Goal: Information Seeking & Learning: Learn about a topic

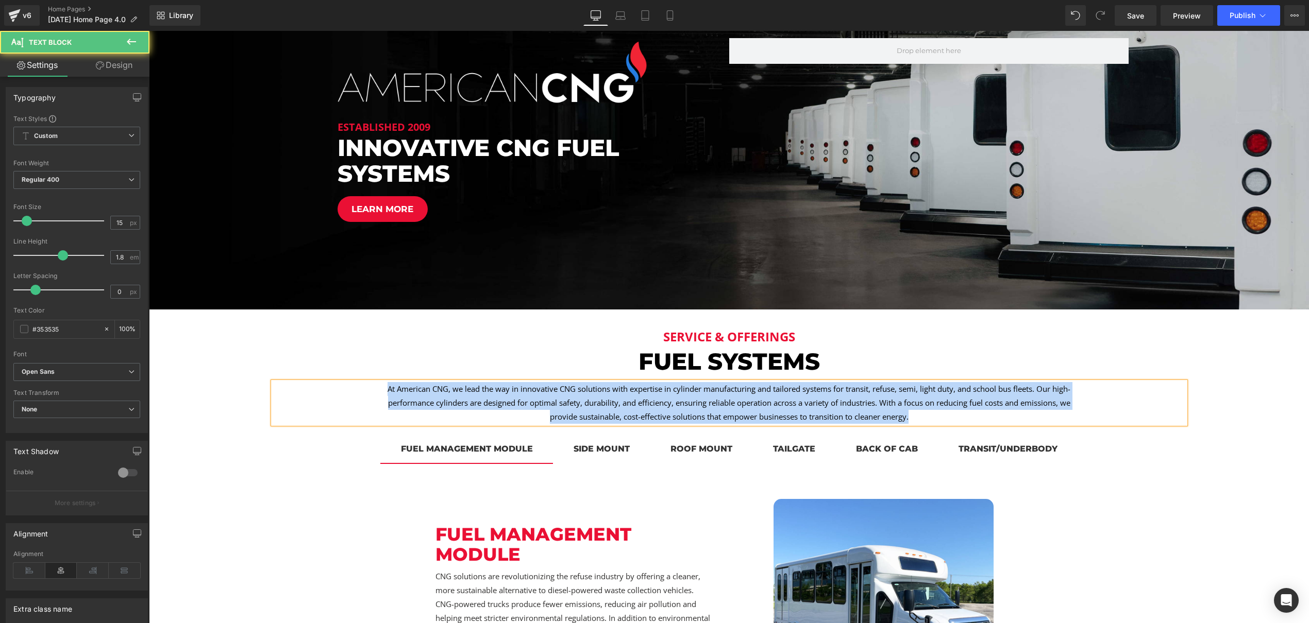
click at [729, 400] on p "At American CNG, we lead the way in innovative CNG solutions with expertise in …" at bounding box center [729, 403] width 706 height 42
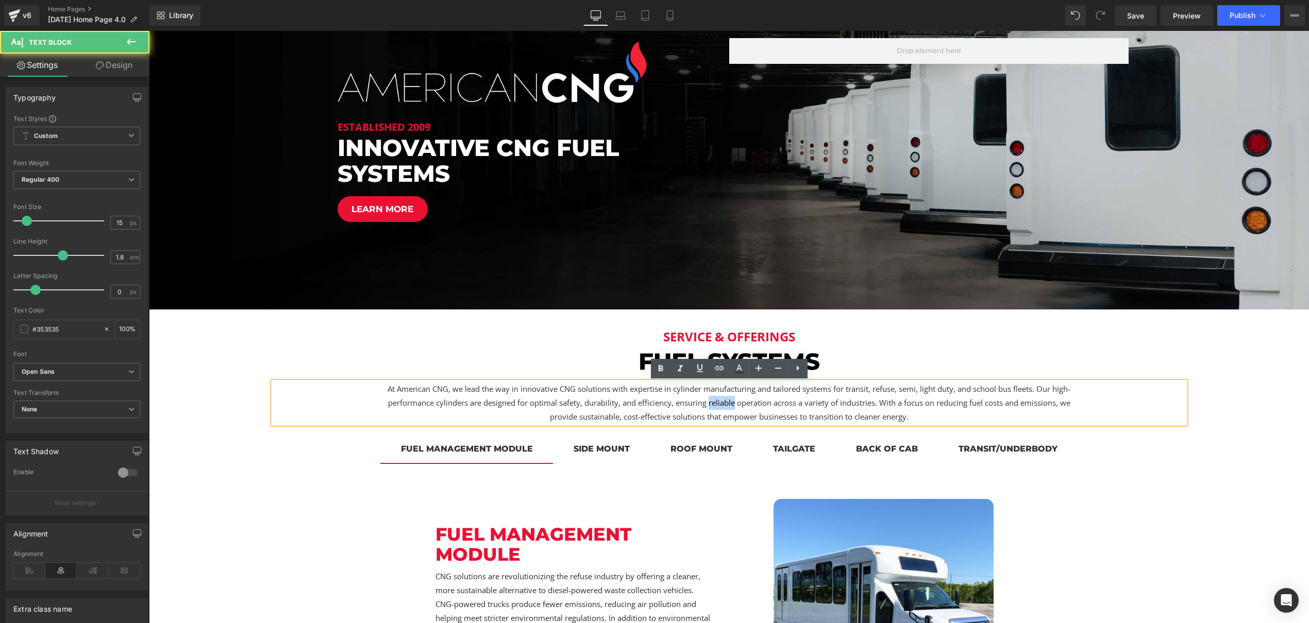
click at [729, 400] on p "At American CNG, we lead the way in innovative CNG solutions with expertise in …" at bounding box center [729, 403] width 706 height 42
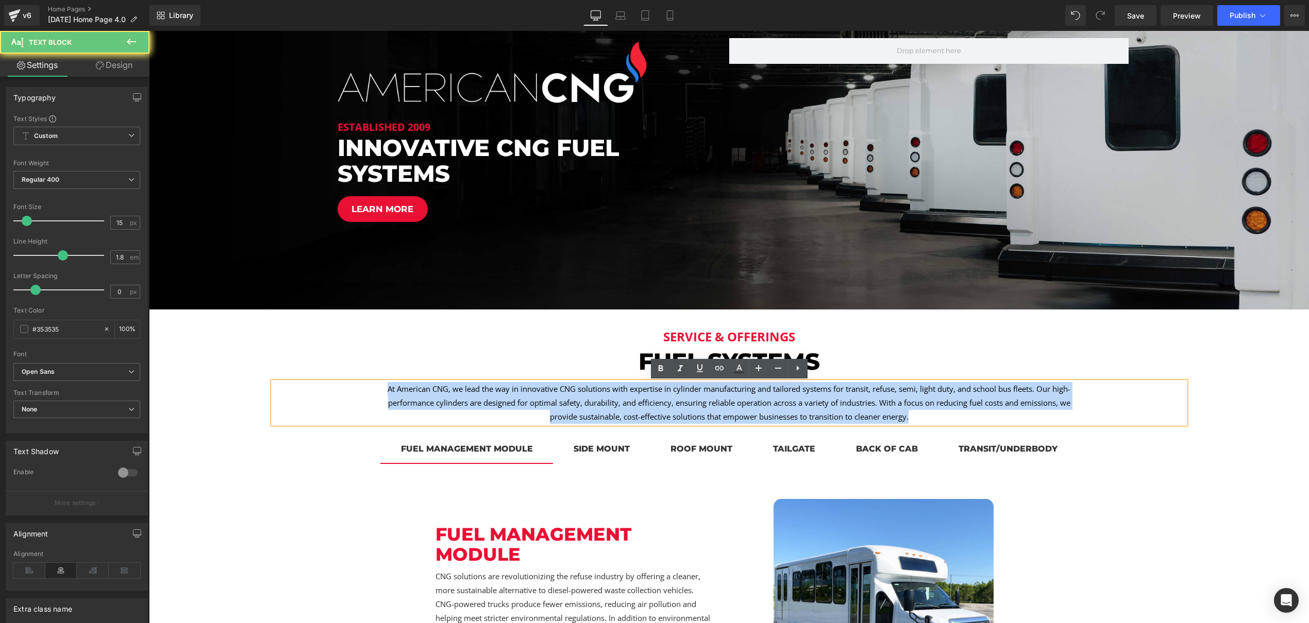
click at [729, 400] on p "At American CNG, we lead the way in innovative CNG solutions with expertise in …" at bounding box center [729, 403] width 706 height 42
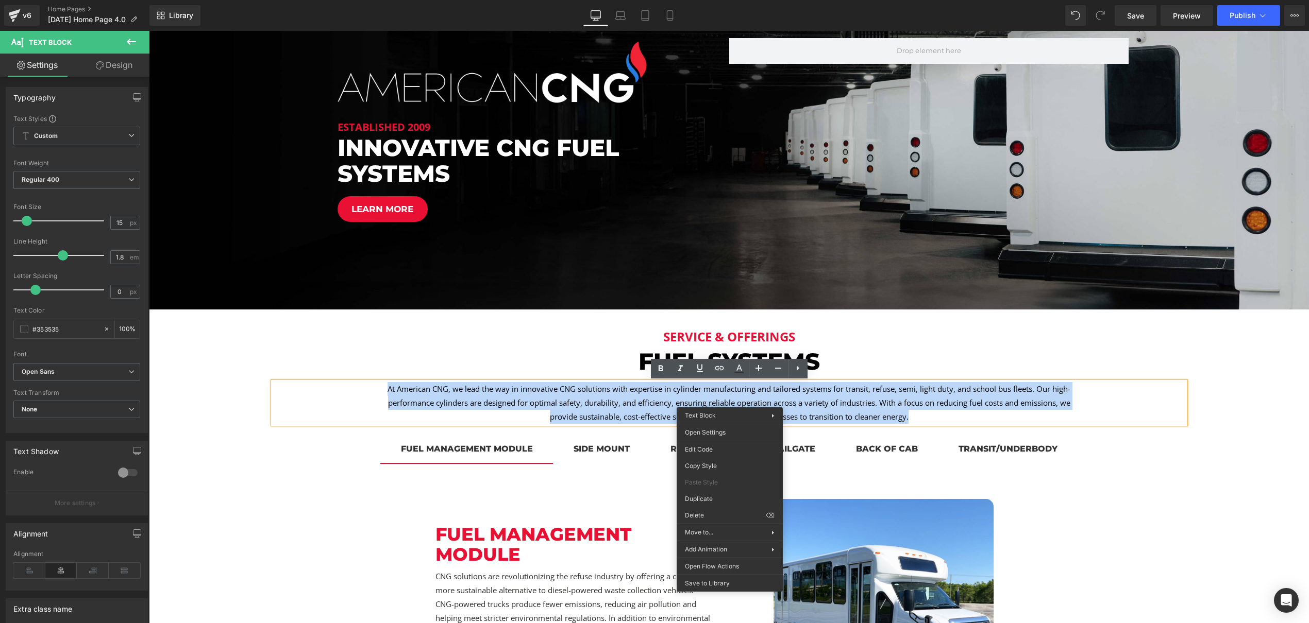
click at [877, 407] on p "At American CNG, we lead the way in innovative CNG solutions with expertise in …" at bounding box center [729, 403] width 706 height 42
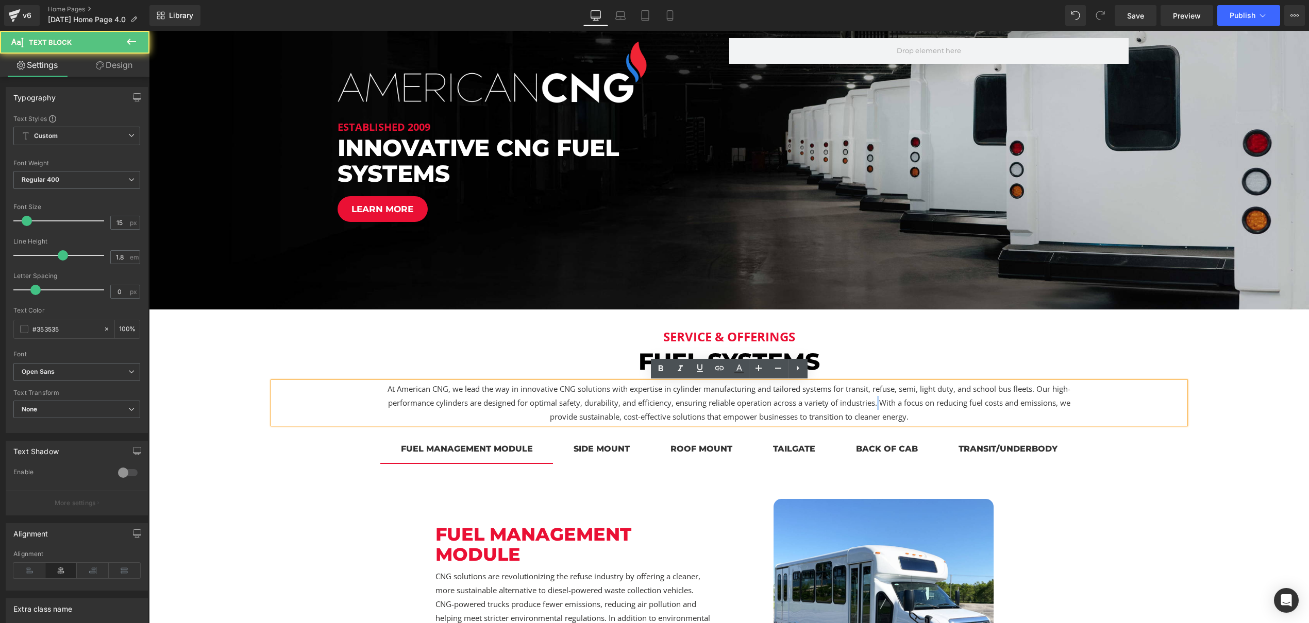
click at [877, 407] on p "At American CNG, we lead the way in innovative CNG solutions with expertise in …" at bounding box center [729, 403] width 706 height 42
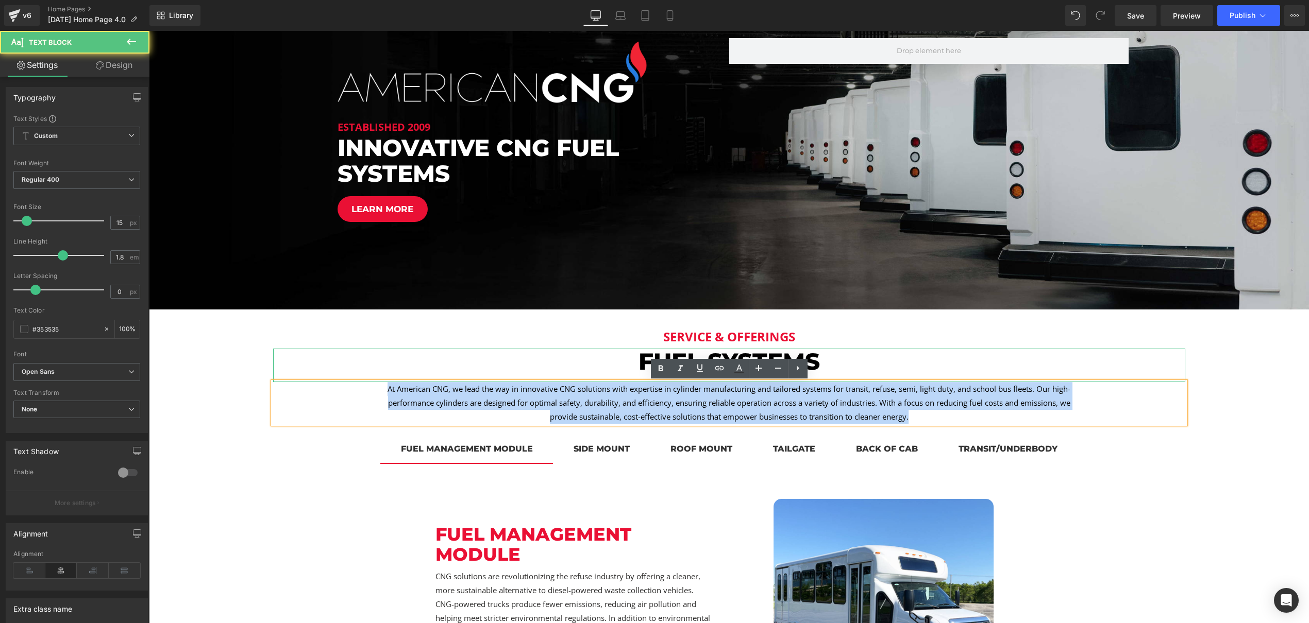
drag, startPoint x: 914, startPoint y: 418, endPoint x: 413, endPoint y: 368, distance: 503.7
click at [413, 368] on div "service & Offerings Heading fuel systems Heading At American CNG, we lead the w…" at bounding box center [728, 527] width 927 height 405
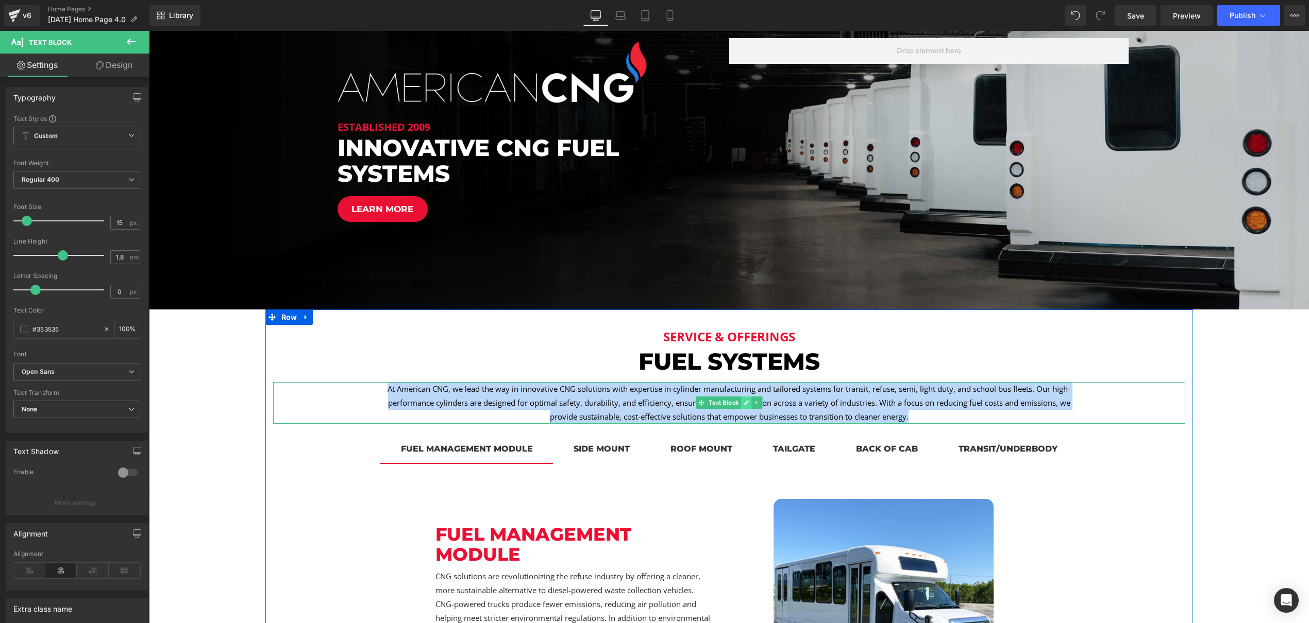
click at [741, 404] on link at bounding box center [745, 403] width 11 height 12
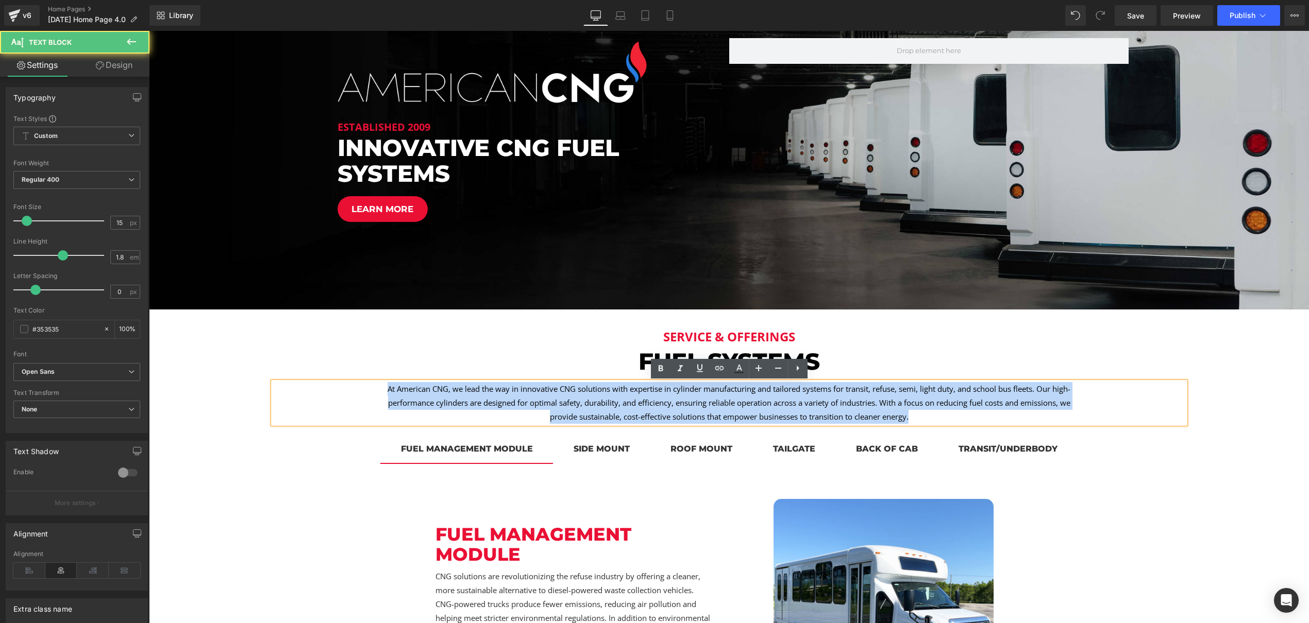
click at [754, 404] on p "At American CNG, we lead the way in innovative CNG solutions with expertise in …" at bounding box center [729, 403] width 706 height 42
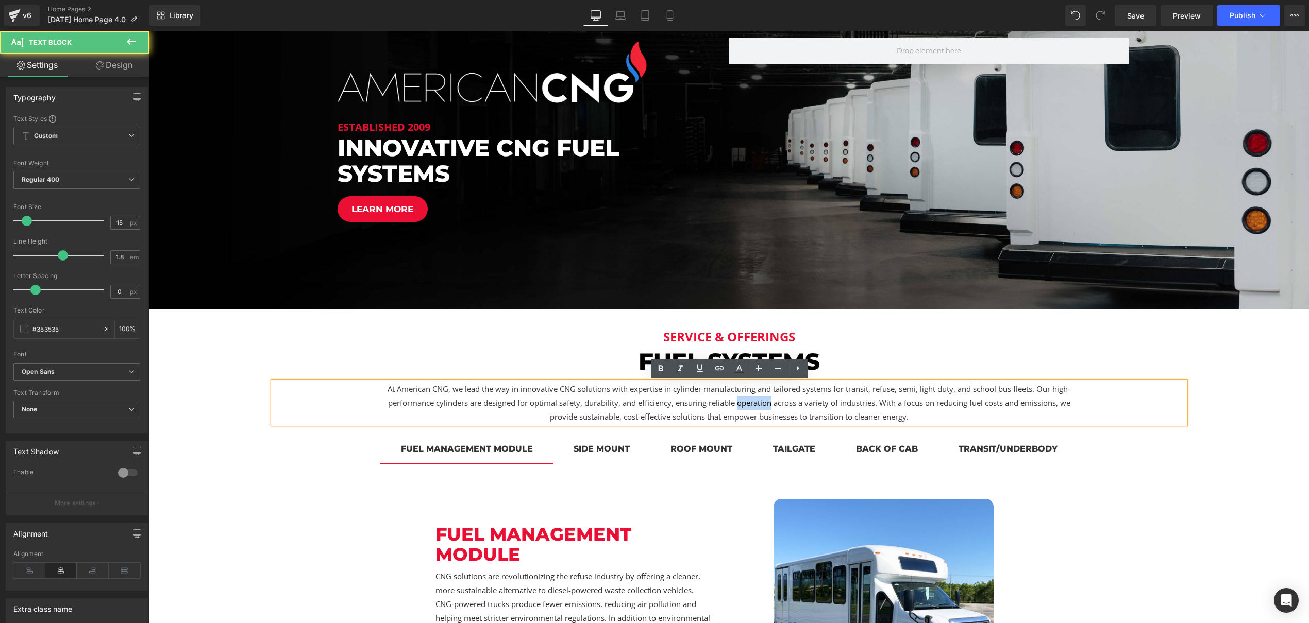
click at [754, 404] on p "At American CNG, we lead the way in innovative CNG solutions with expertise in …" at bounding box center [729, 403] width 706 height 42
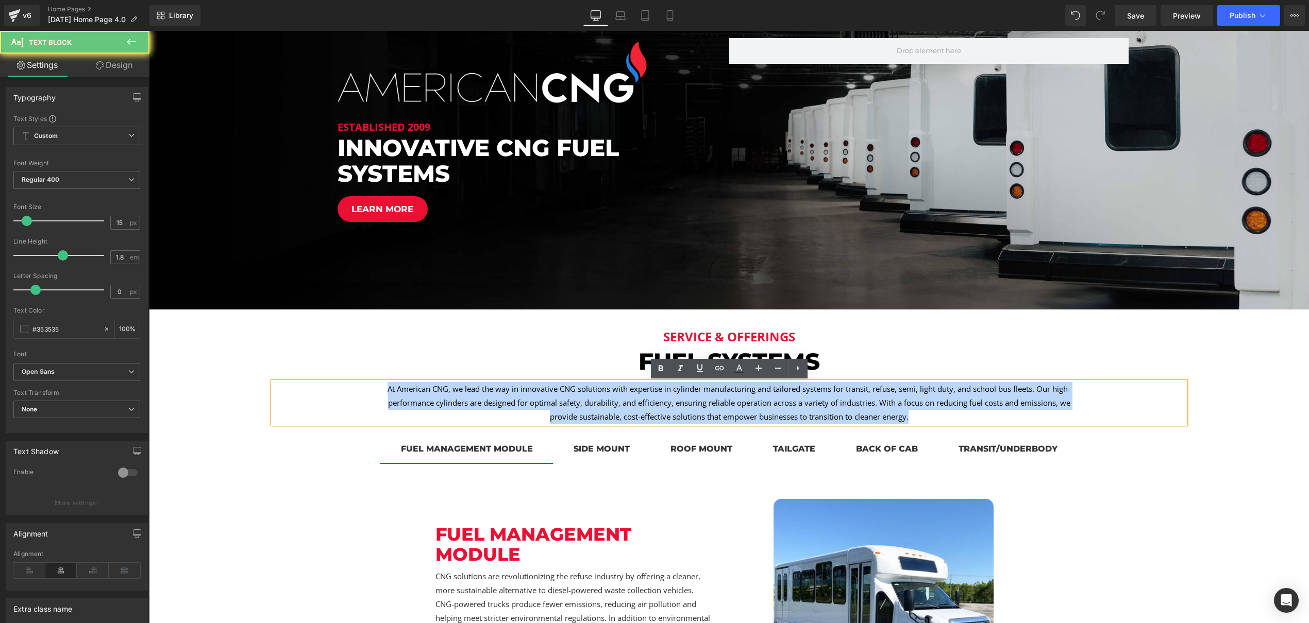
click at [754, 404] on p "At American CNG, we lead the way in innovative CNG solutions with expertise in …" at bounding box center [729, 403] width 706 height 42
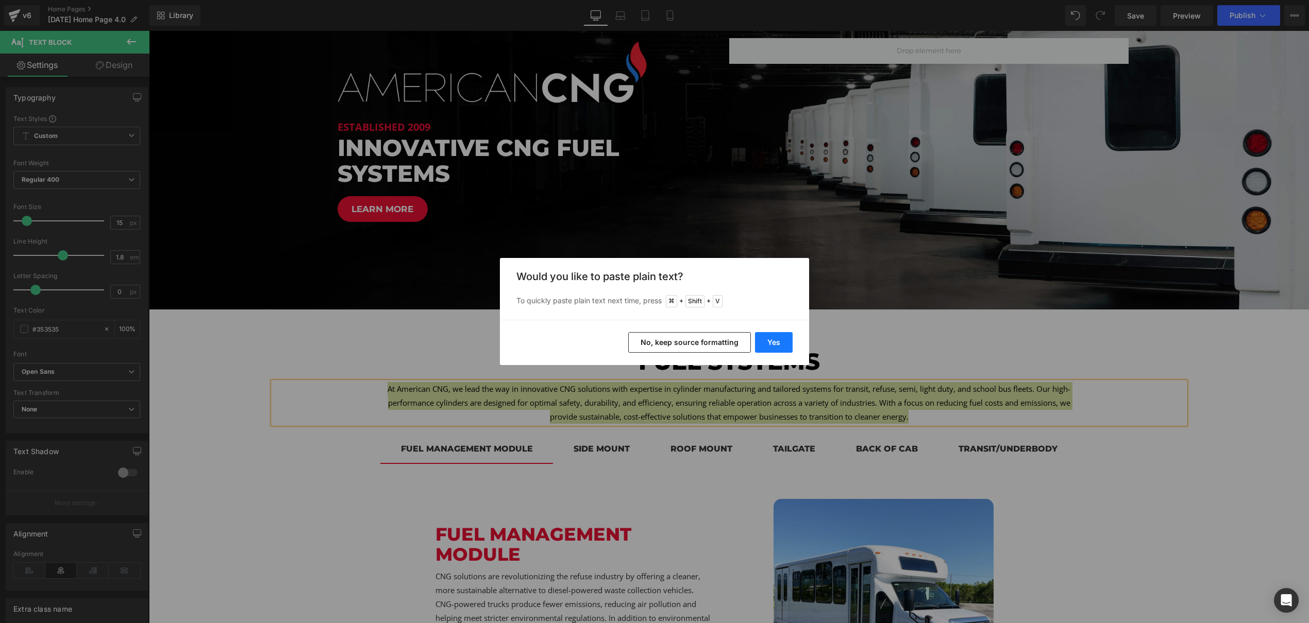
click at [778, 344] on button "Yes" at bounding box center [774, 342] width 38 height 21
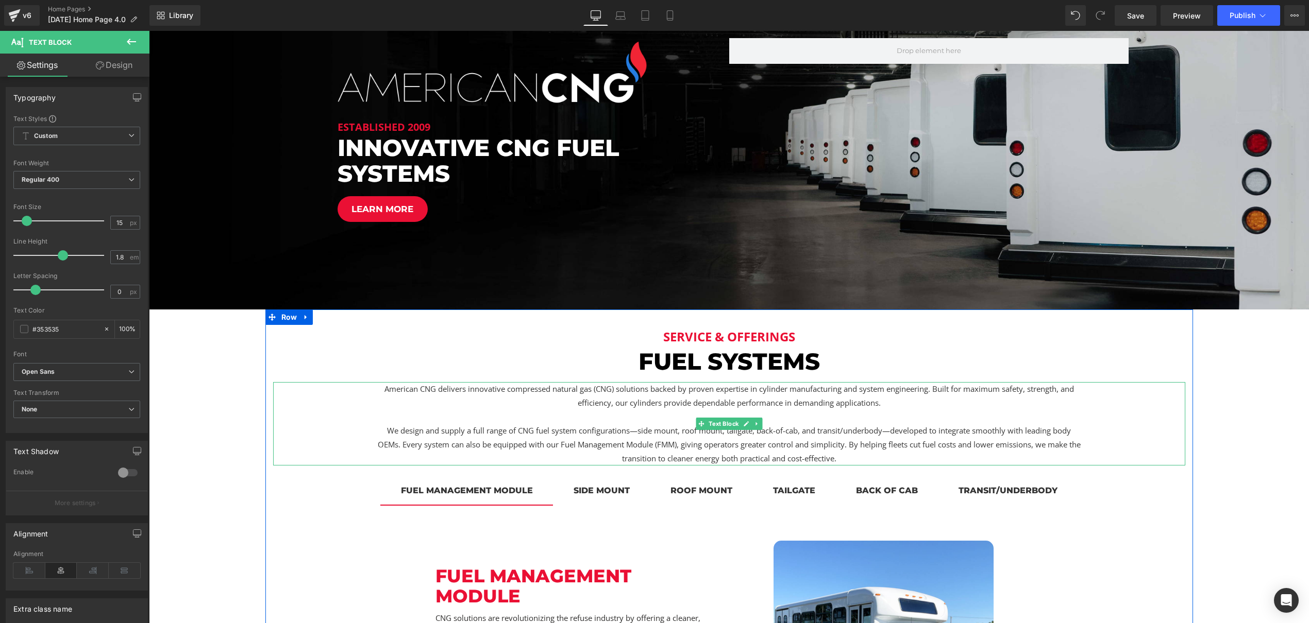
click at [575, 422] on p at bounding box center [729, 417] width 706 height 14
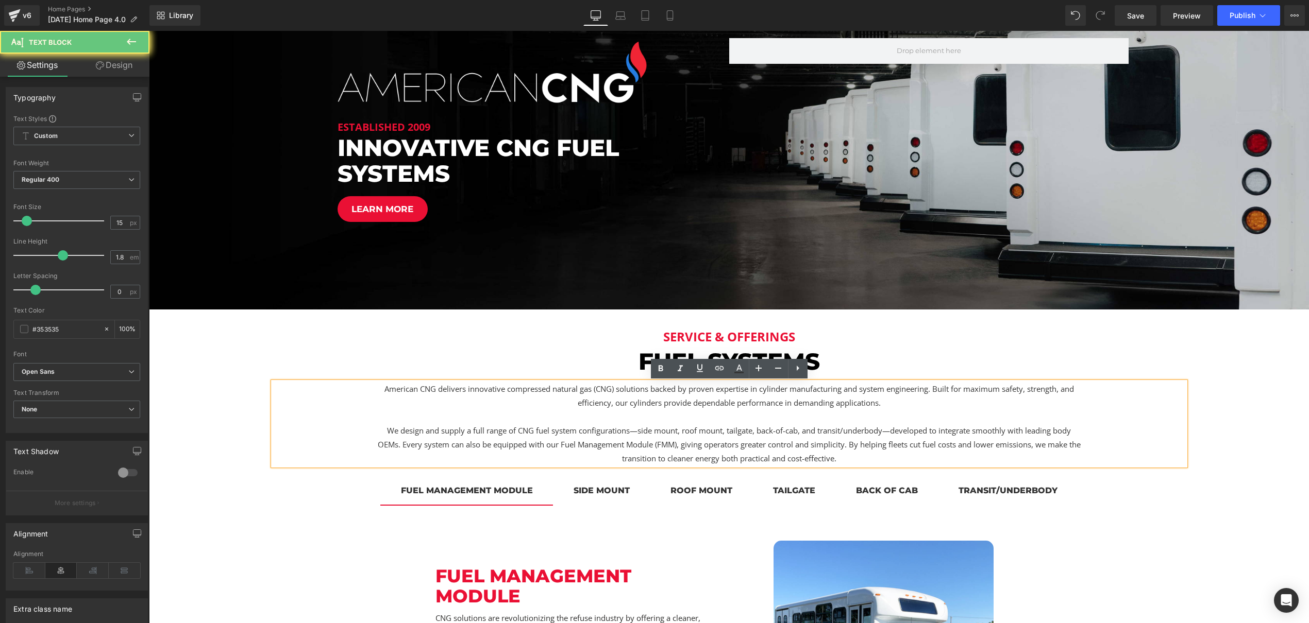
click at [587, 420] on p at bounding box center [729, 417] width 706 height 14
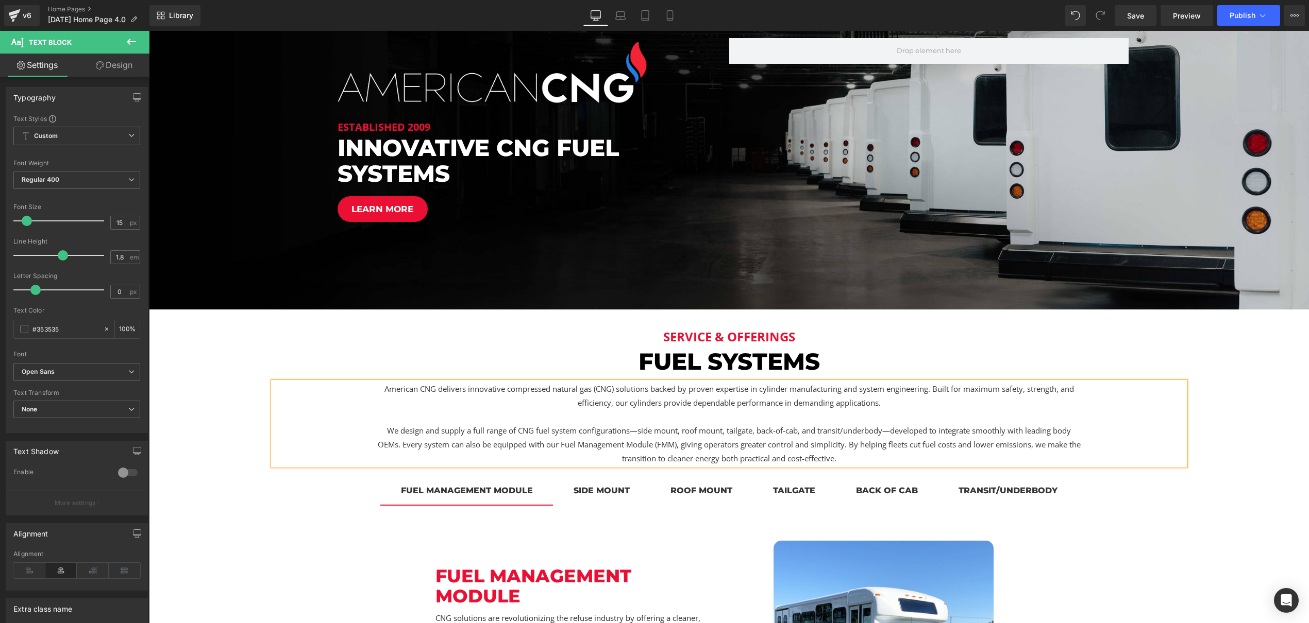
click at [384, 428] on p "We design and supply a full range of CNG fuel system configurations—side mount,…" at bounding box center [729, 445] width 706 height 42
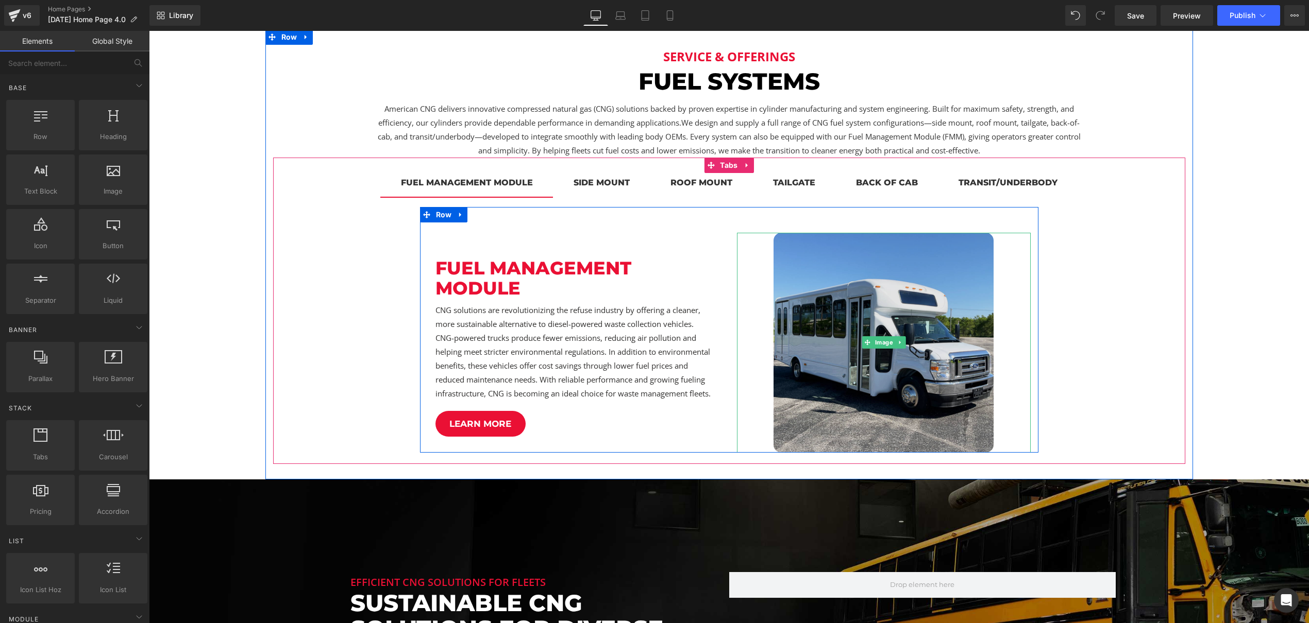
scroll to position [441, 0]
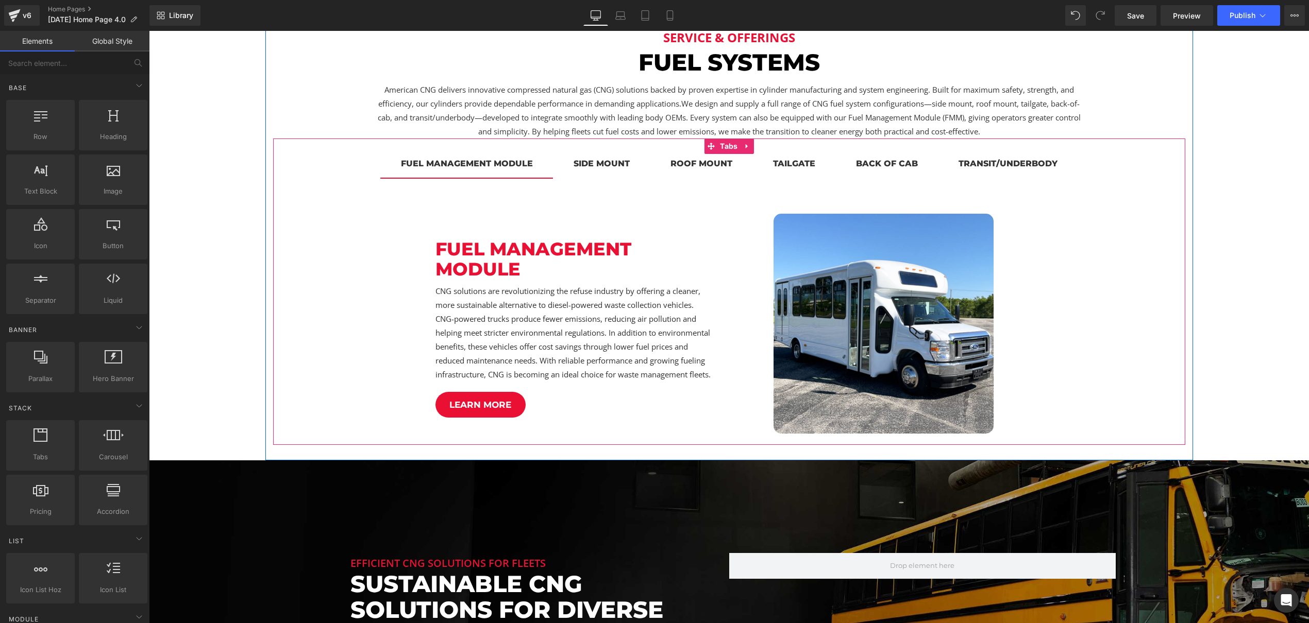
click at [586, 164] on div "side mount" at bounding box center [601, 163] width 56 height 13
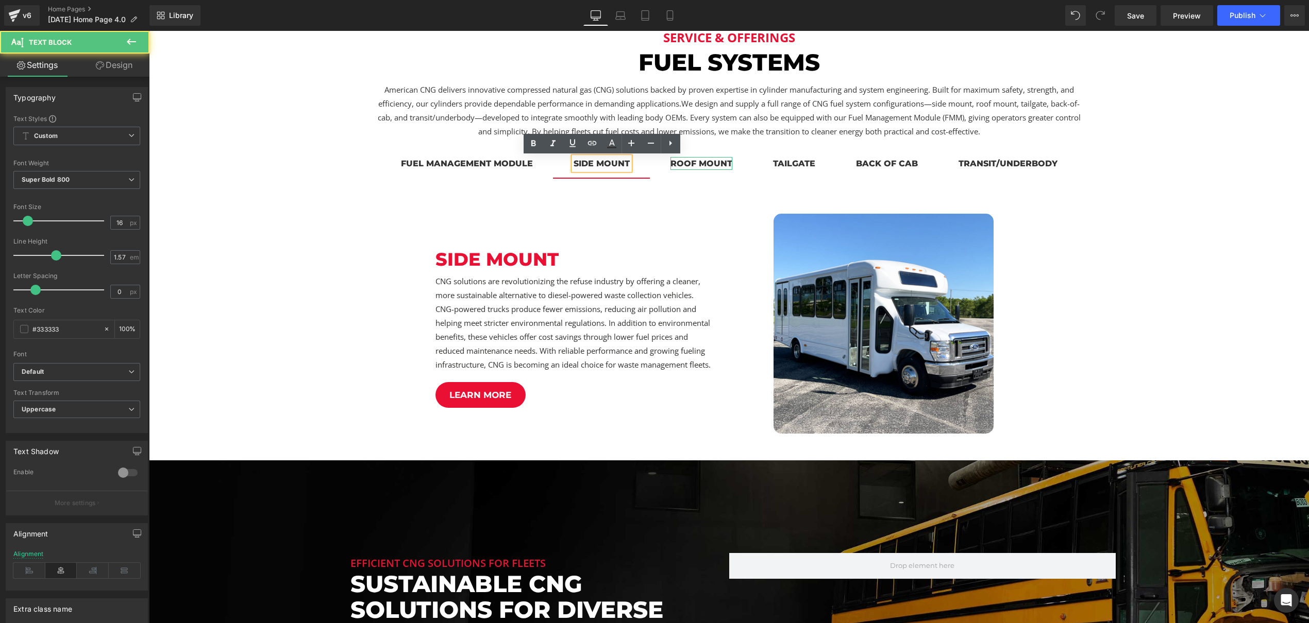
click at [686, 165] on div "roof mount" at bounding box center [701, 163] width 62 height 13
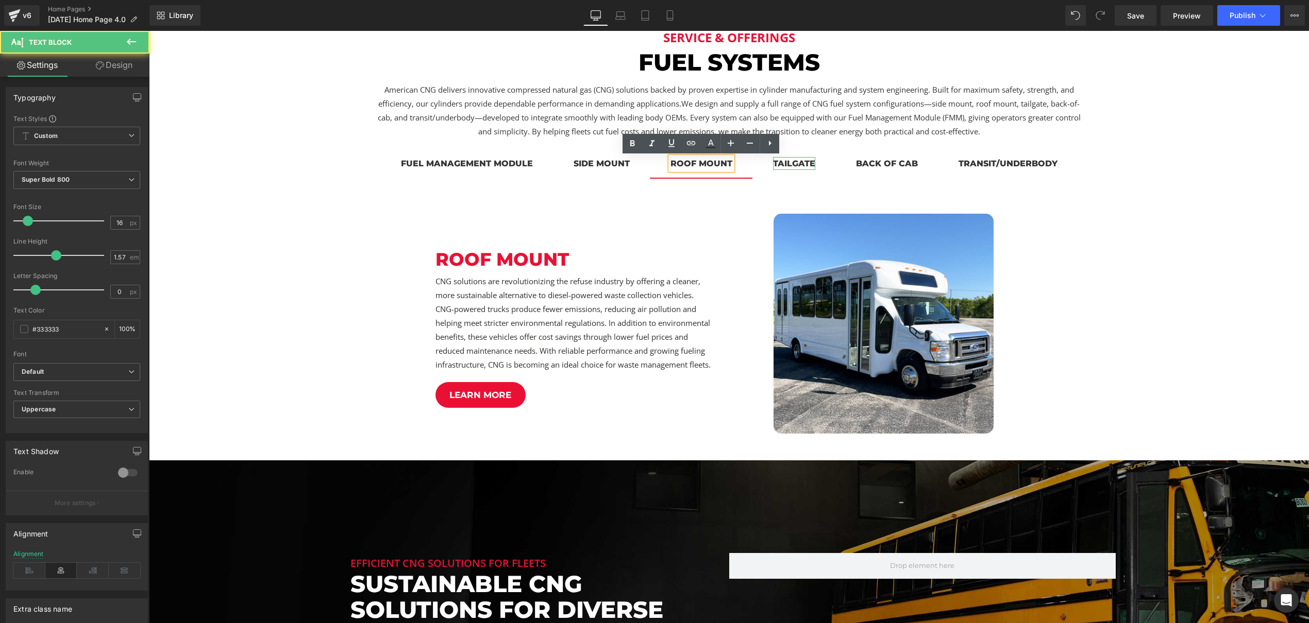
click at [795, 167] on div "tailgate" at bounding box center [794, 163] width 42 height 13
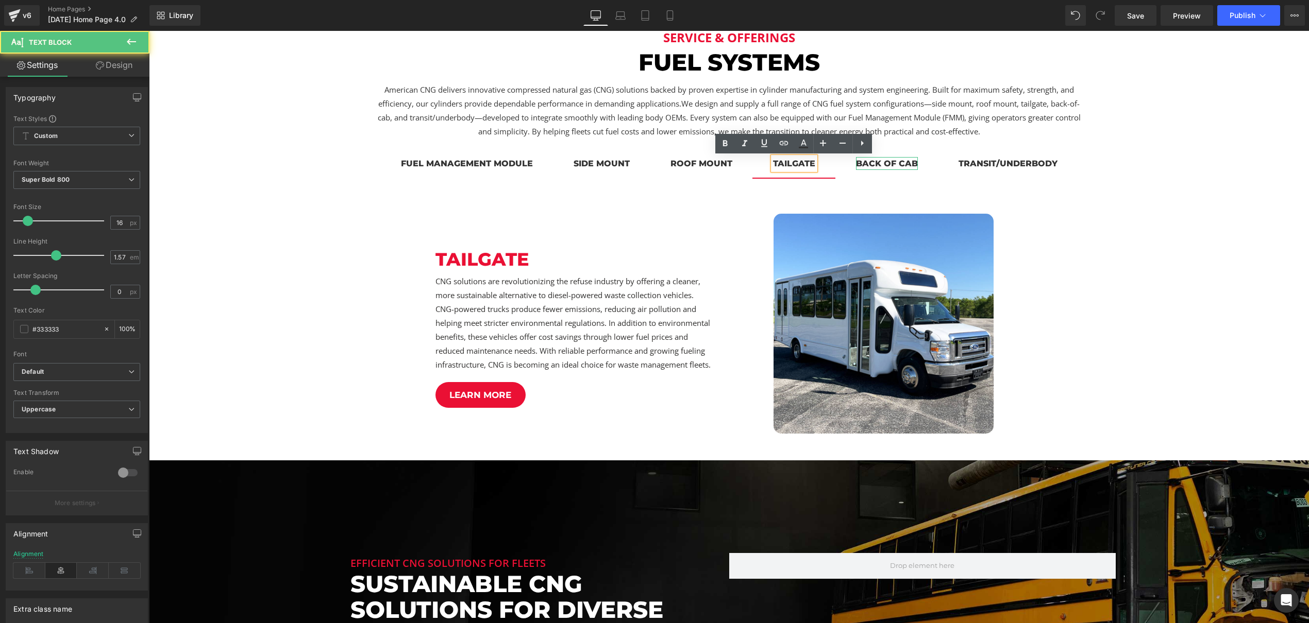
click at [897, 166] on div "back of cab" at bounding box center [887, 163] width 62 height 13
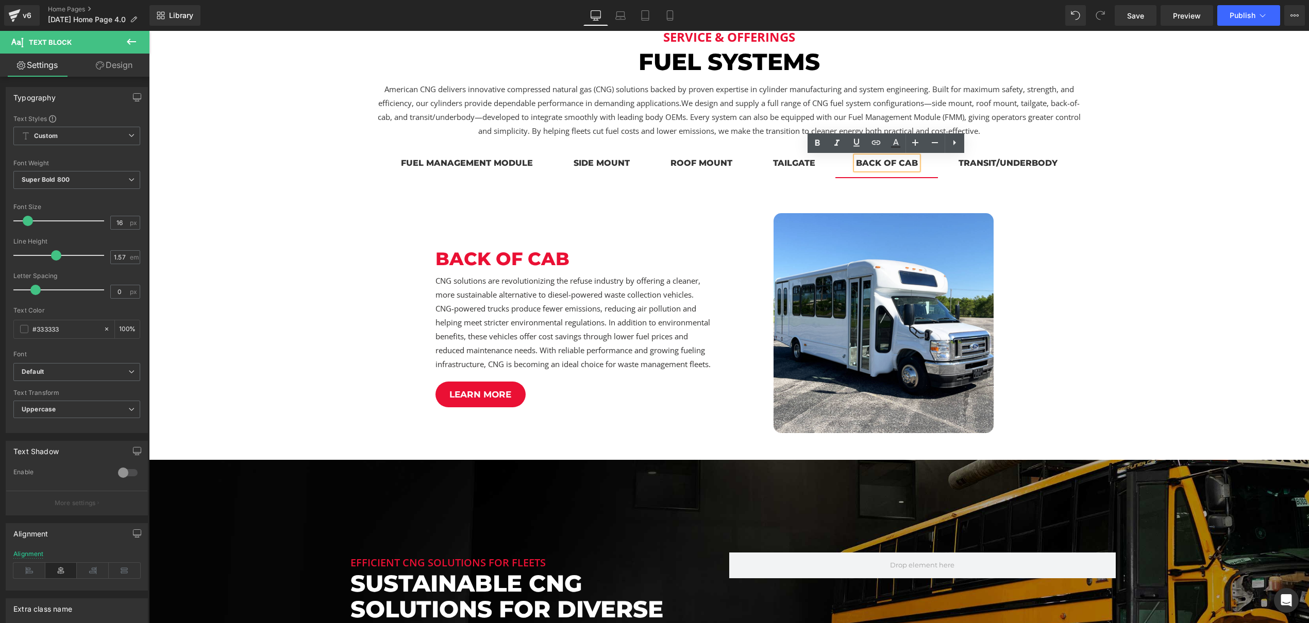
click at [1019, 162] on div "transit/underbody" at bounding box center [1007, 163] width 99 height 13
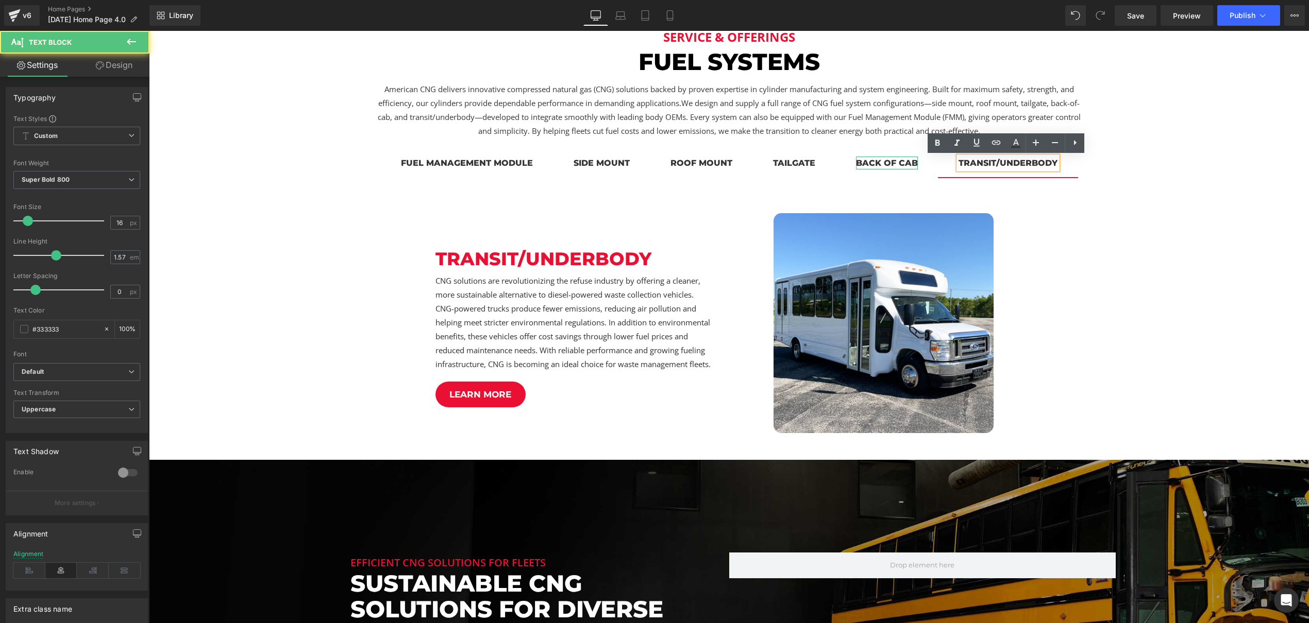
click at [907, 165] on div "back of cab" at bounding box center [887, 163] width 62 height 13
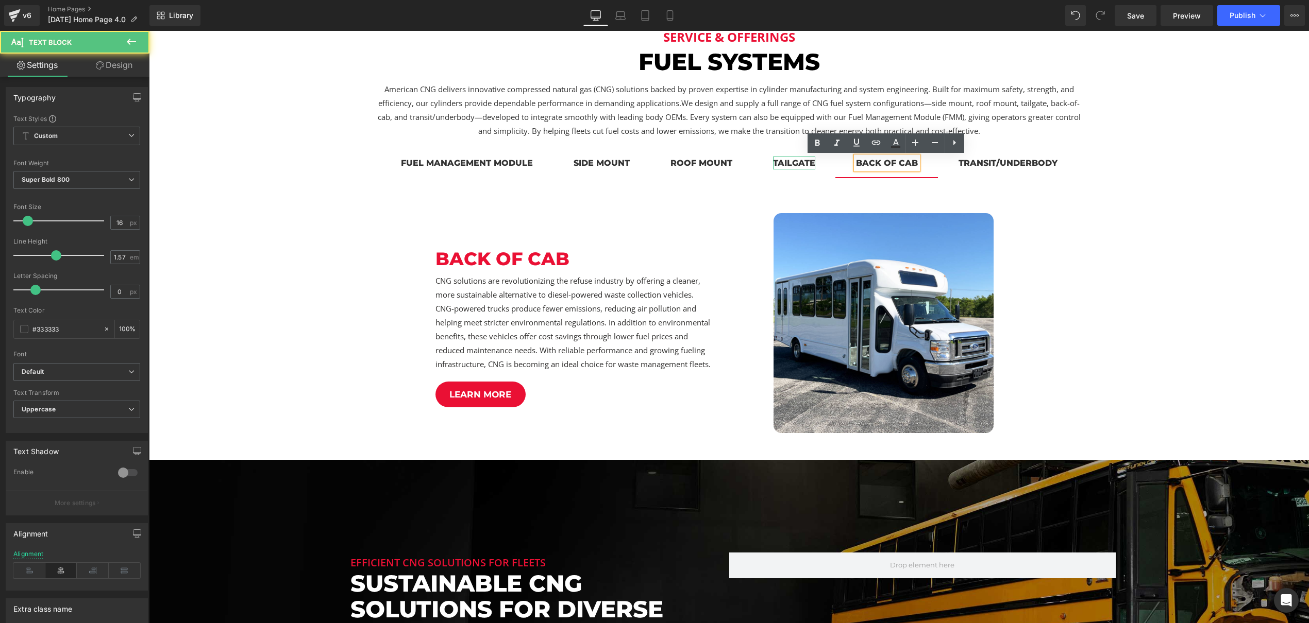
click at [803, 165] on div "tailgate" at bounding box center [794, 163] width 42 height 13
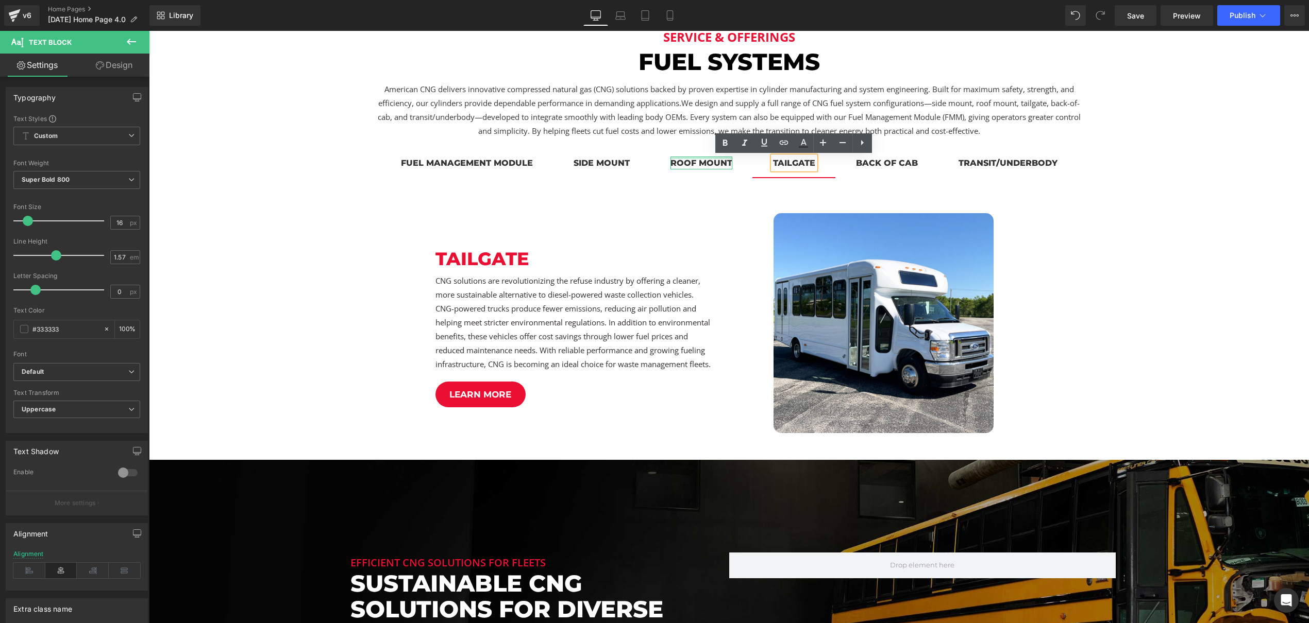
click at [686, 159] on div at bounding box center [701, 158] width 62 height 3
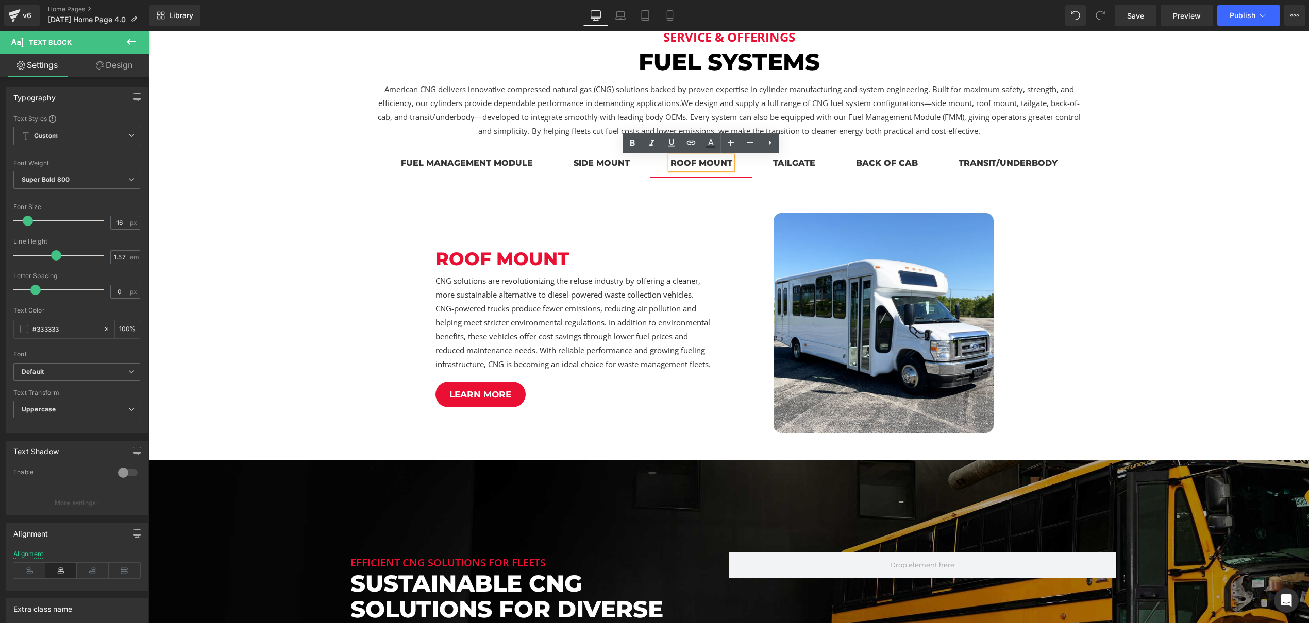
click at [613, 161] on div "side mount" at bounding box center [601, 163] width 56 height 13
